Goal: Information Seeking & Learning: Understand process/instructions

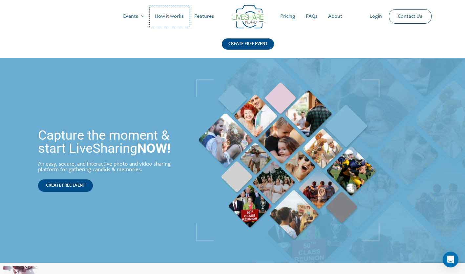
click at [166, 14] on link "How it works" at bounding box center [169, 16] width 39 height 21
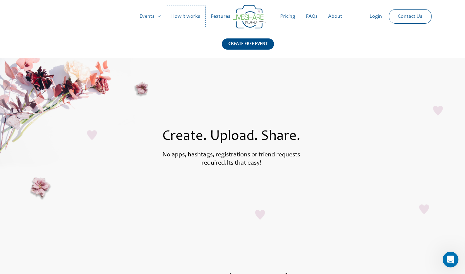
click at [197, 14] on link "How it works" at bounding box center [185, 16] width 39 height 21
click at [285, 16] on link "Pricing" at bounding box center [288, 16] width 26 height 21
